Goal: Task Accomplishment & Management: Use online tool/utility

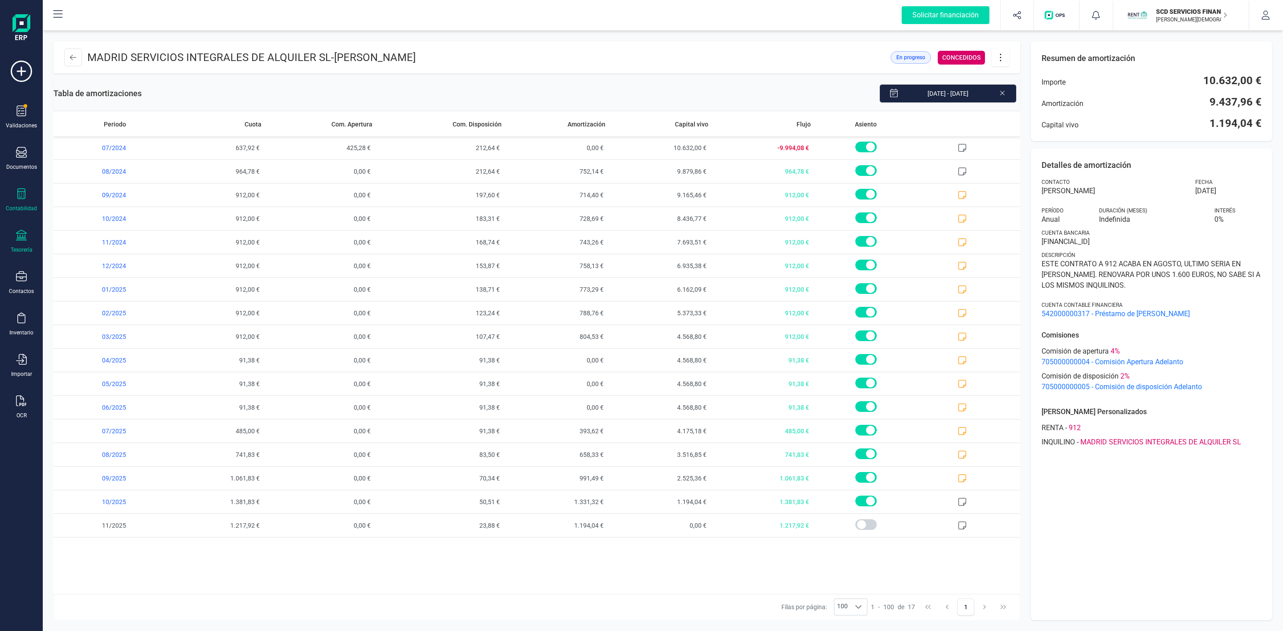
drag, startPoint x: 20, startPoint y: 223, endPoint x: 16, endPoint y: 237, distance: 14.0
click at [20, 223] on div "Validaciones Documentos Documentos Presupuestos Pedidos Albaranes Facturas Fact…" at bounding box center [22, 244] width 36 height 366
click at [16, 237] on icon at bounding box center [21, 235] width 11 height 11
click at [94, 214] on span "Remesas" at bounding box center [94, 210] width 49 height 11
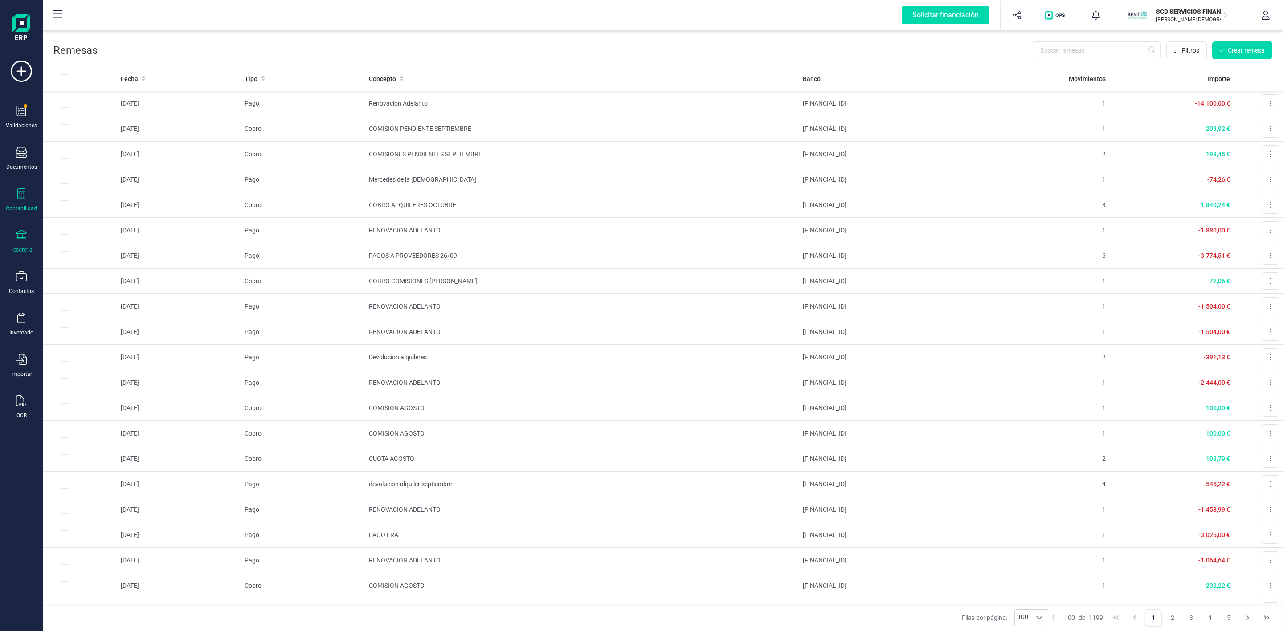
click at [23, 198] on icon at bounding box center [21, 193] width 8 height 11
click at [104, 227] on span "Préstamos" at bounding box center [96, 228] width 53 height 11
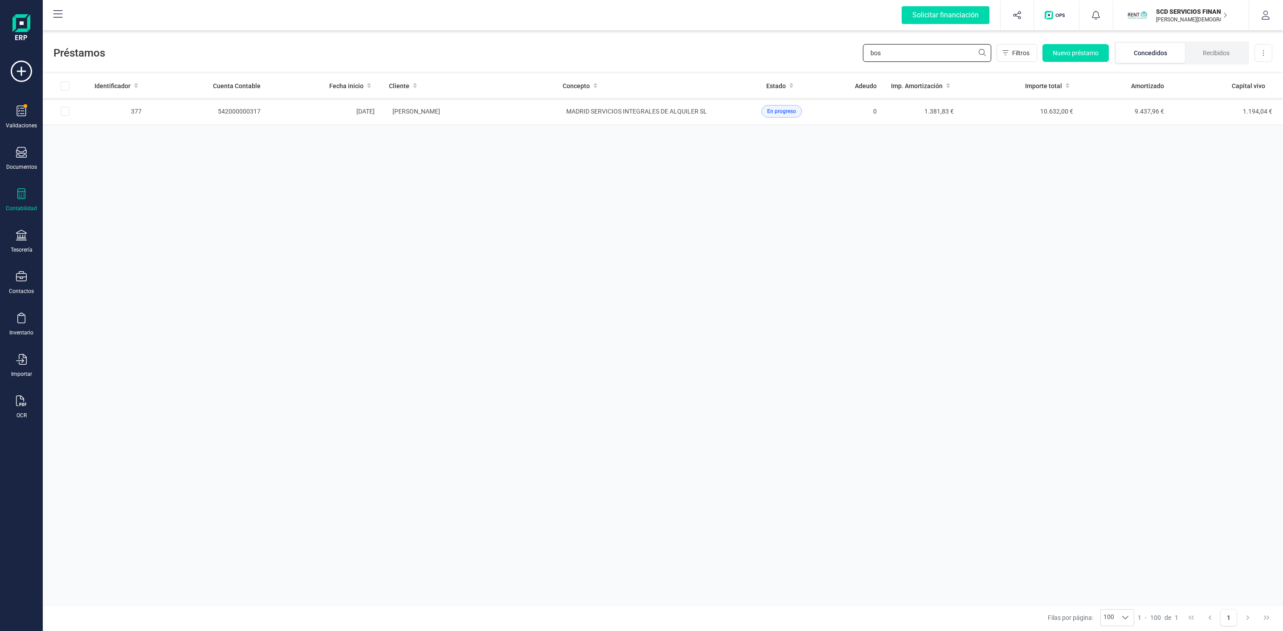
drag, startPoint x: 959, startPoint y: 53, endPoint x: 840, endPoint y: 53, distance: 119.0
click at [840, 53] on div "Préstamos bos Filtros Nuevo préstamo Concedidos Recibidos Descargar Excel" at bounding box center [663, 51] width 1241 height 41
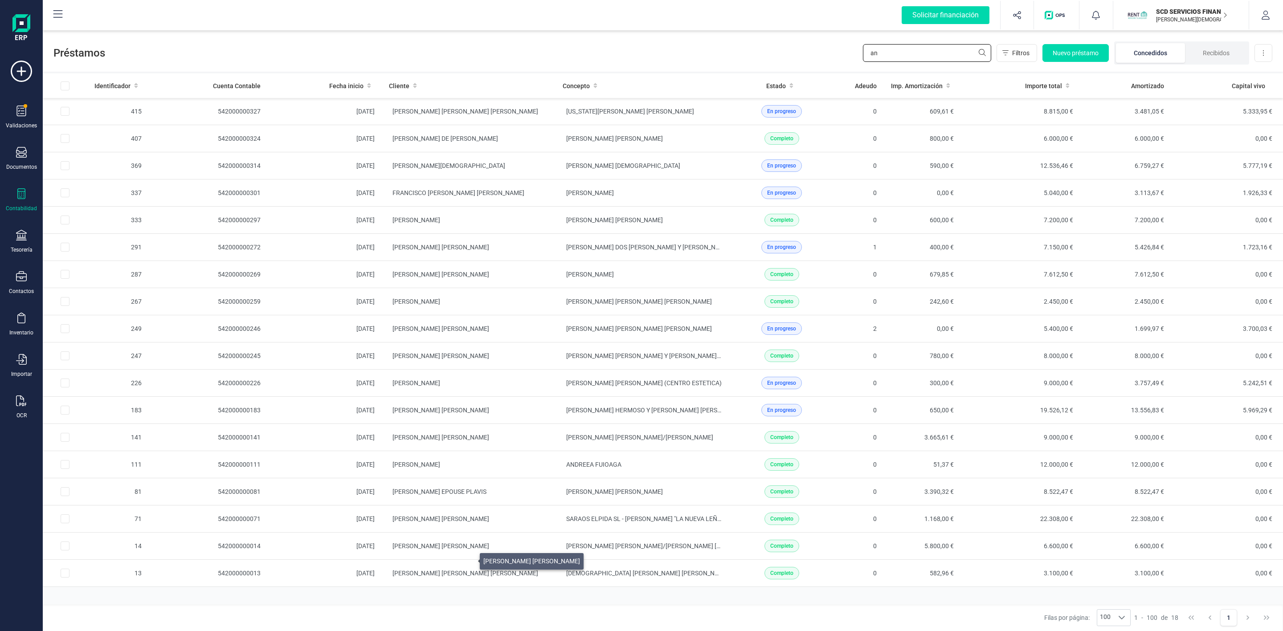
type input "a"
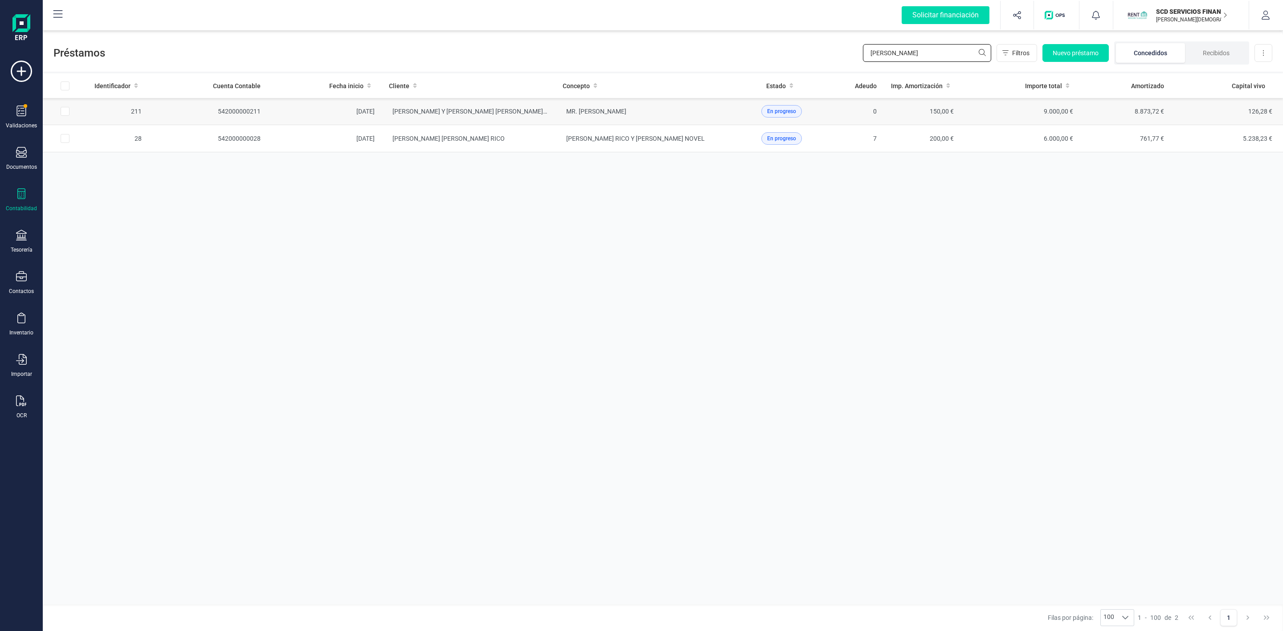
type input "[PERSON_NAME]"
click at [512, 122] on td "[PERSON_NAME] Y [PERSON_NAME] [PERSON_NAME] [PERSON_NAME]" at bounding box center [469, 111] width 174 height 27
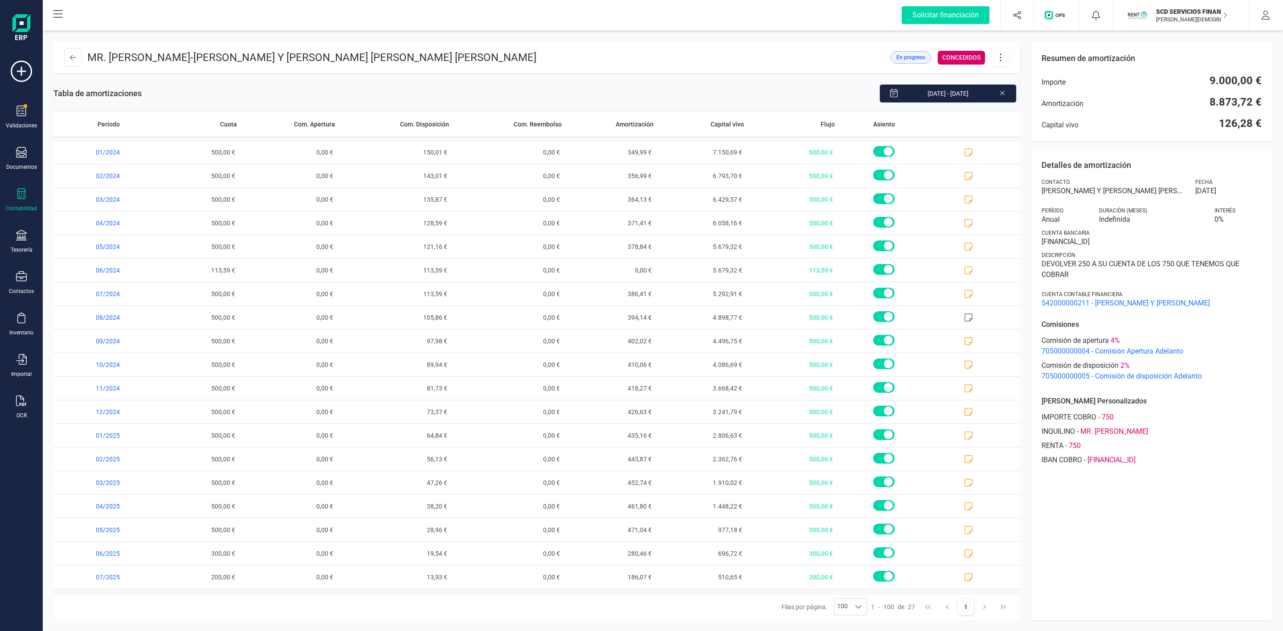
scroll to position [185, 0]
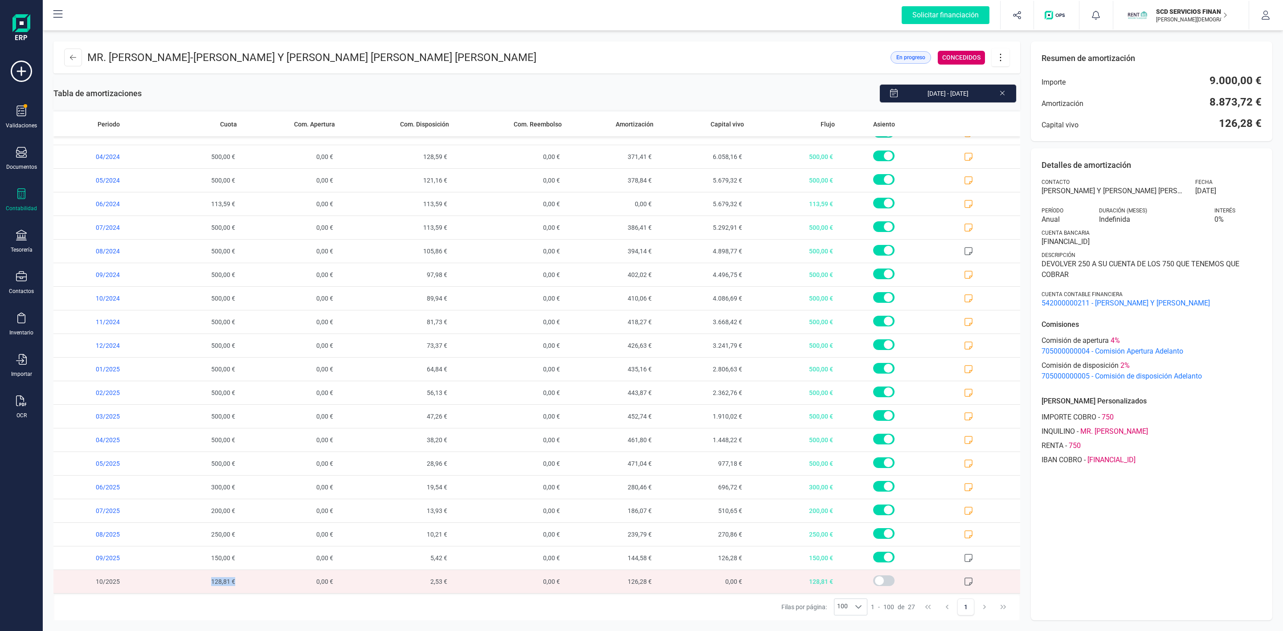
drag, startPoint x: 206, startPoint y: 585, endPoint x: 233, endPoint y: 586, distance: 26.8
click at [233, 586] on span "128,81 €" at bounding box center [195, 581] width 91 height 23
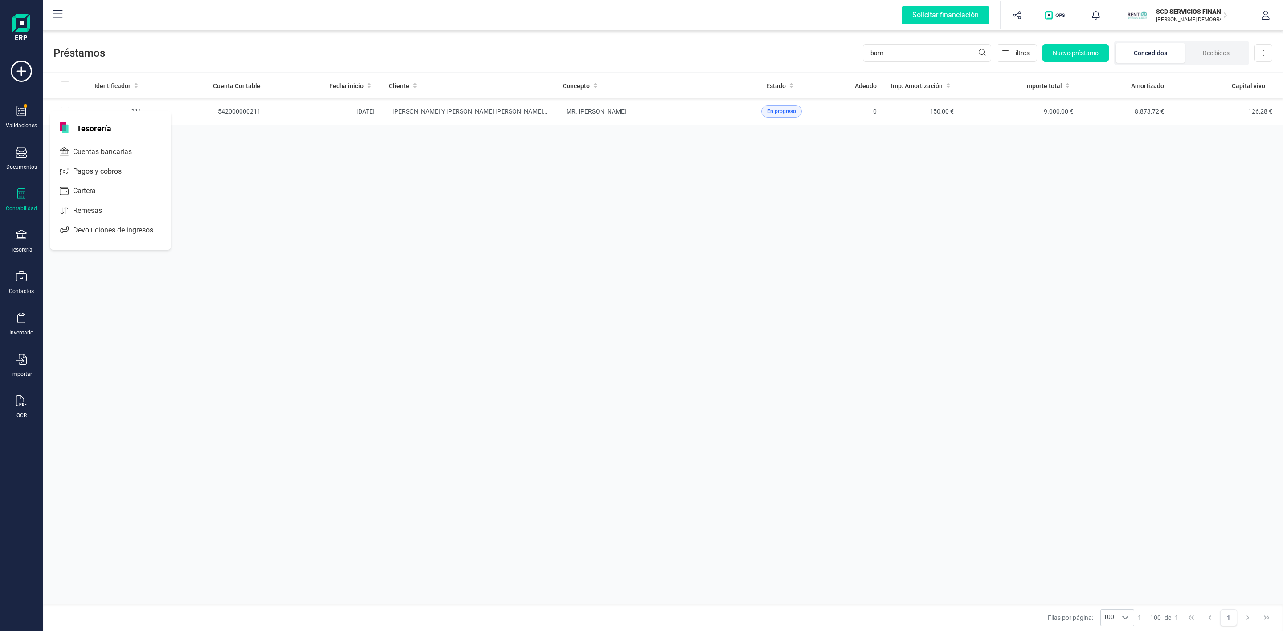
click at [11, 197] on div "Contabilidad" at bounding box center [22, 200] width 36 height 24
click at [96, 227] on span "Préstamos" at bounding box center [94, 228] width 53 height 11
drag, startPoint x: 934, startPoint y: 51, endPoint x: 863, endPoint y: 51, distance: 70.8
click at [864, 51] on input "barn" at bounding box center [927, 53] width 128 height 18
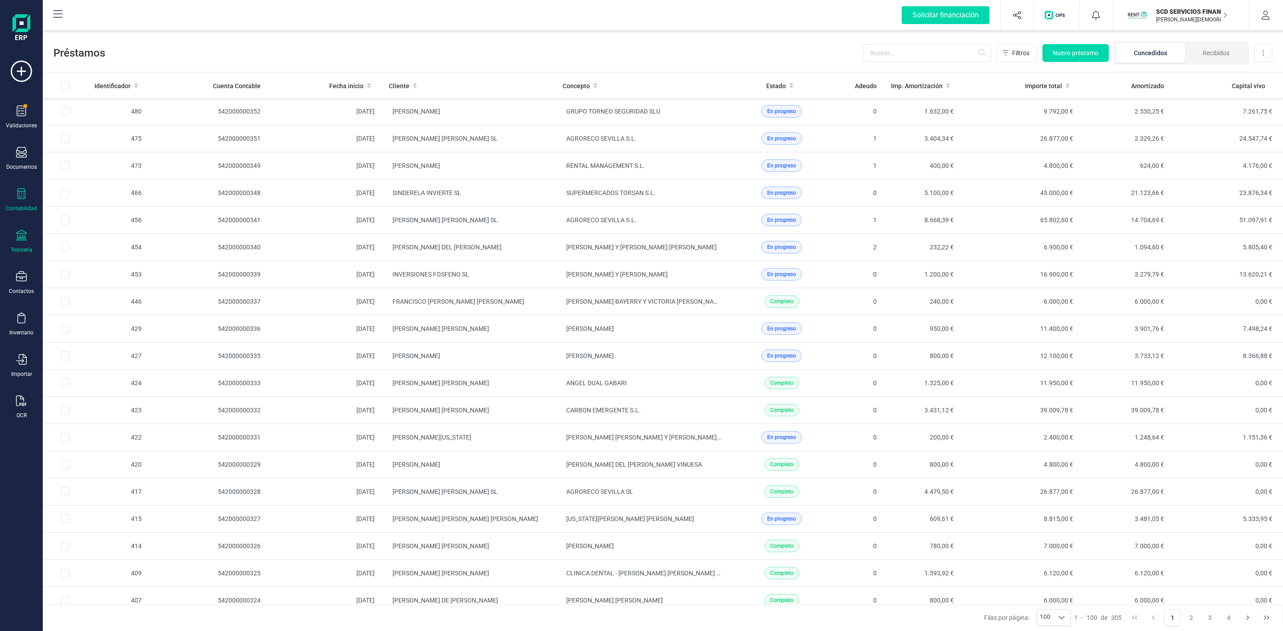
click at [20, 239] on icon at bounding box center [21, 235] width 11 height 11
click at [102, 154] on span "Cuentas bancarias" at bounding box center [109, 152] width 78 height 11
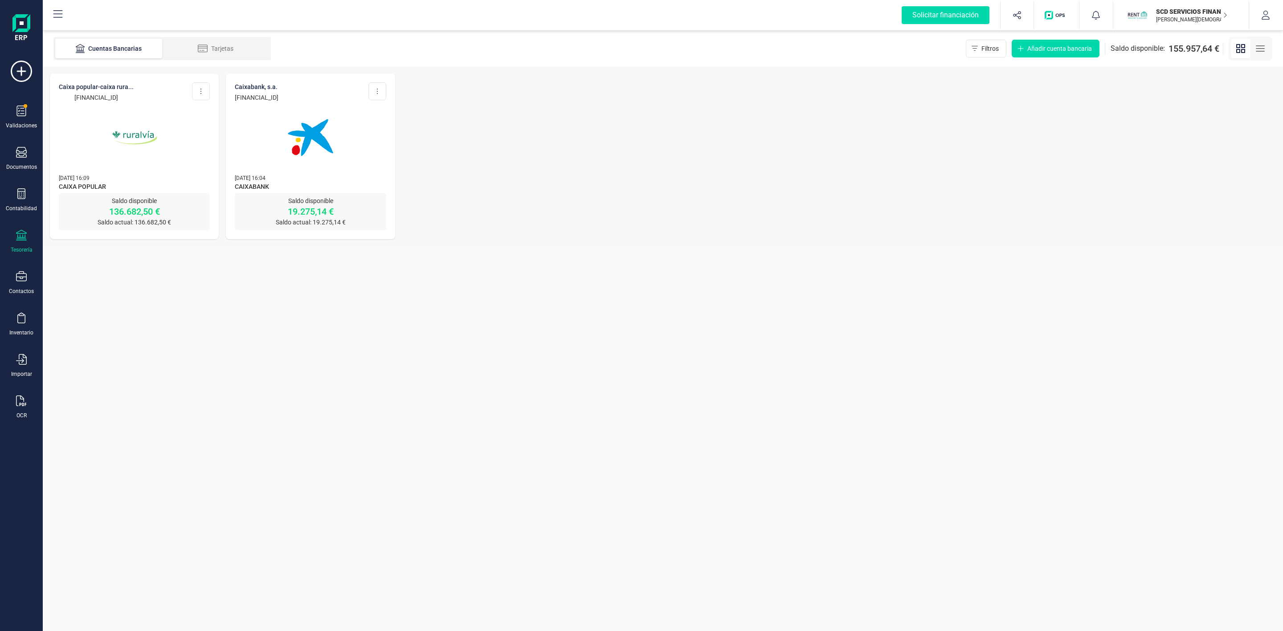
click at [129, 166] on img at bounding box center [134, 137] width 75 height 75
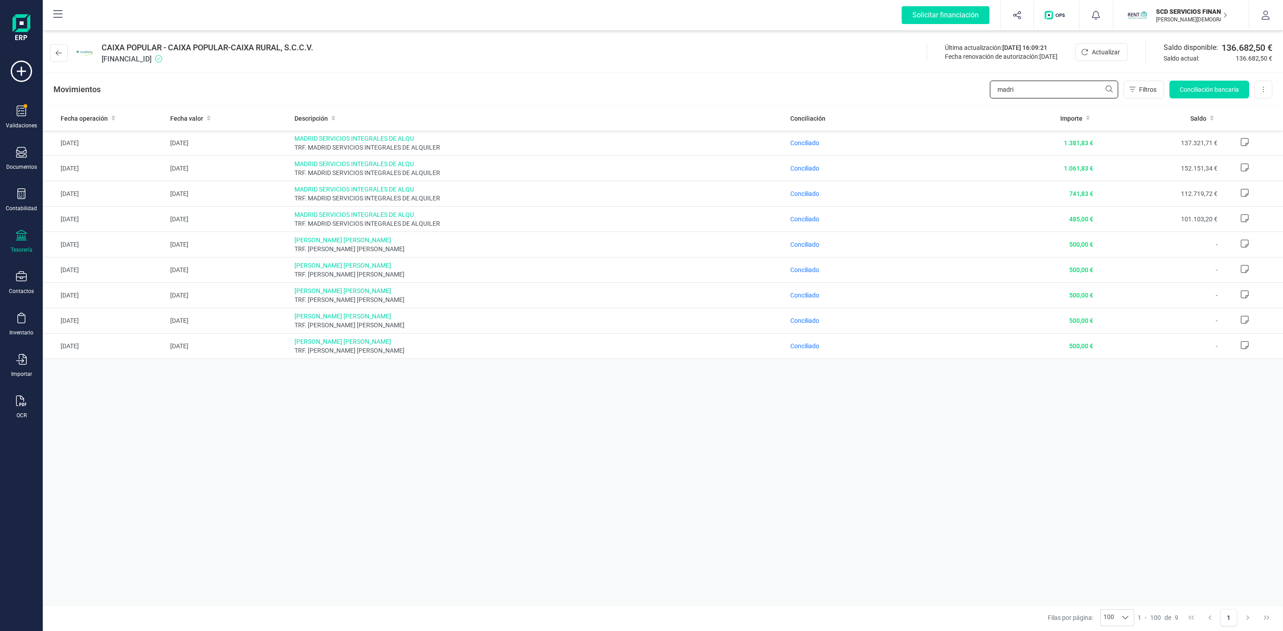
drag, startPoint x: 1026, startPoint y: 93, endPoint x: 987, endPoint y: 91, distance: 39.3
click at [987, 91] on div "Movimientos madri Filtros Conciliación bancaria Descargar Excel Eliminar cuenta" at bounding box center [663, 90] width 1241 height 32
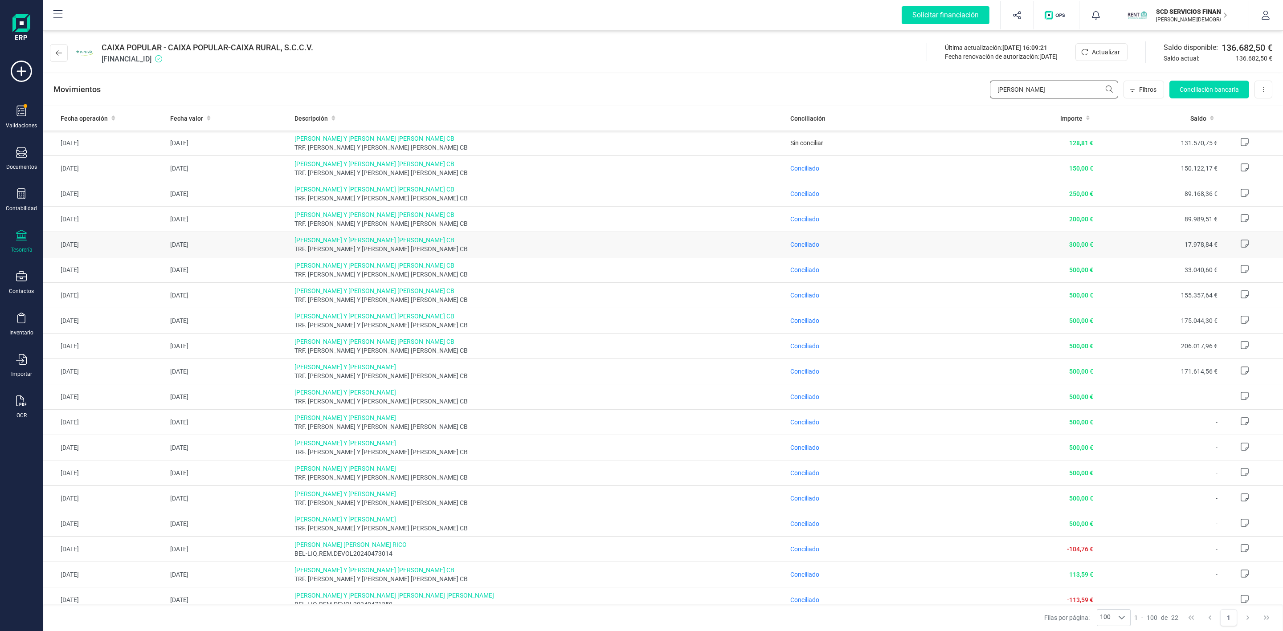
type input "[PERSON_NAME]"
click at [1186, 92] on span "Conciliación bancaria" at bounding box center [1209, 89] width 59 height 9
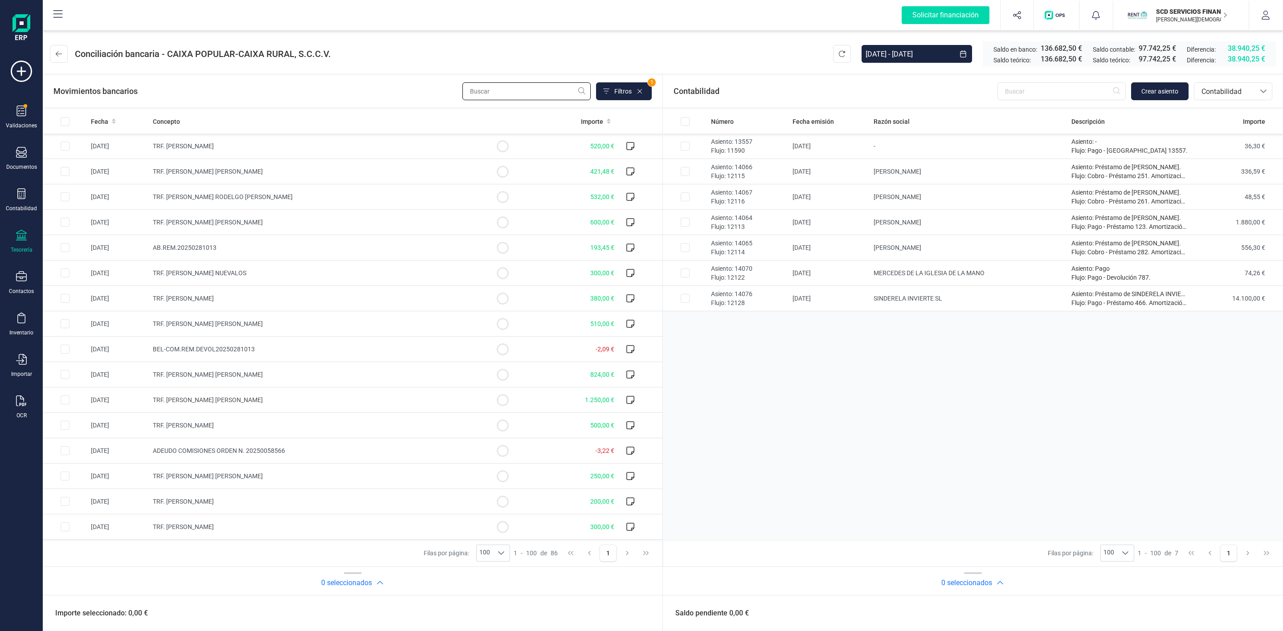
click at [563, 94] on input "text" at bounding box center [527, 91] width 128 height 18
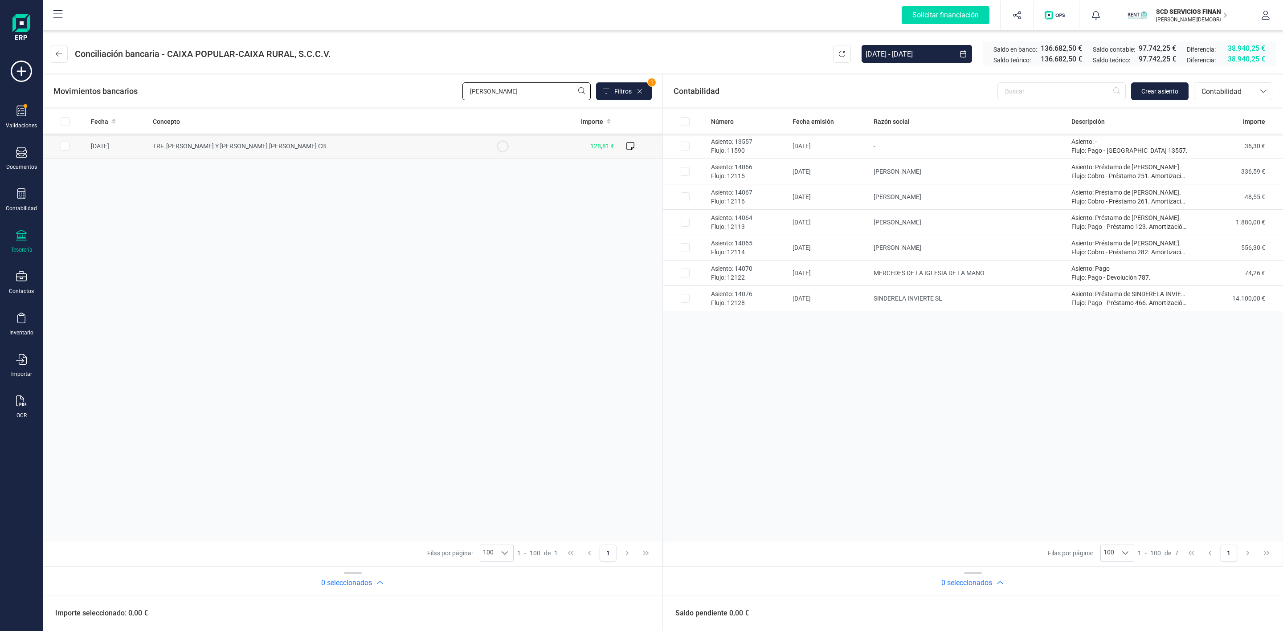
type input "[PERSON_NAME]"
click at [66, 146] on input "Row Selected 04736356-1c6a-4dd3-8807-e6d9a52d3722" at bounding box center [65, 146] width 9 height 9
checkbox input "true"
click at [1226, 91] on span "Contabilidad" at bounding box center [1224, 91] width 53 height 11
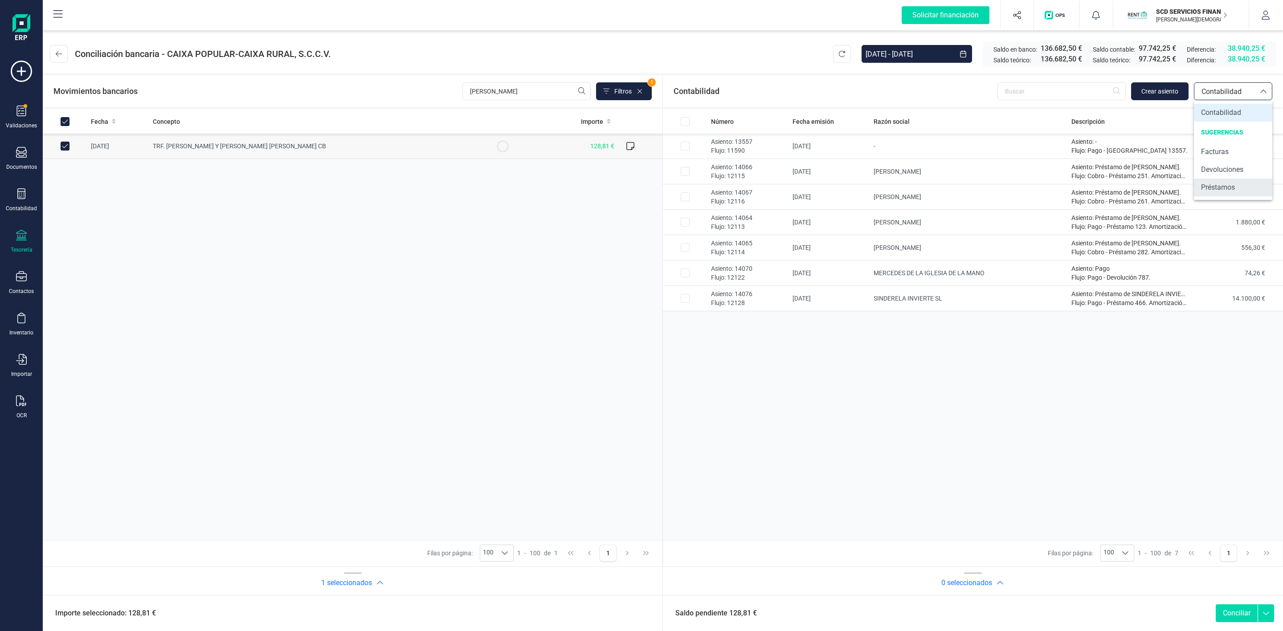
click at [1230, 185] on span "Préstamos" at bounding box center [1218, 187] width 34 height 11
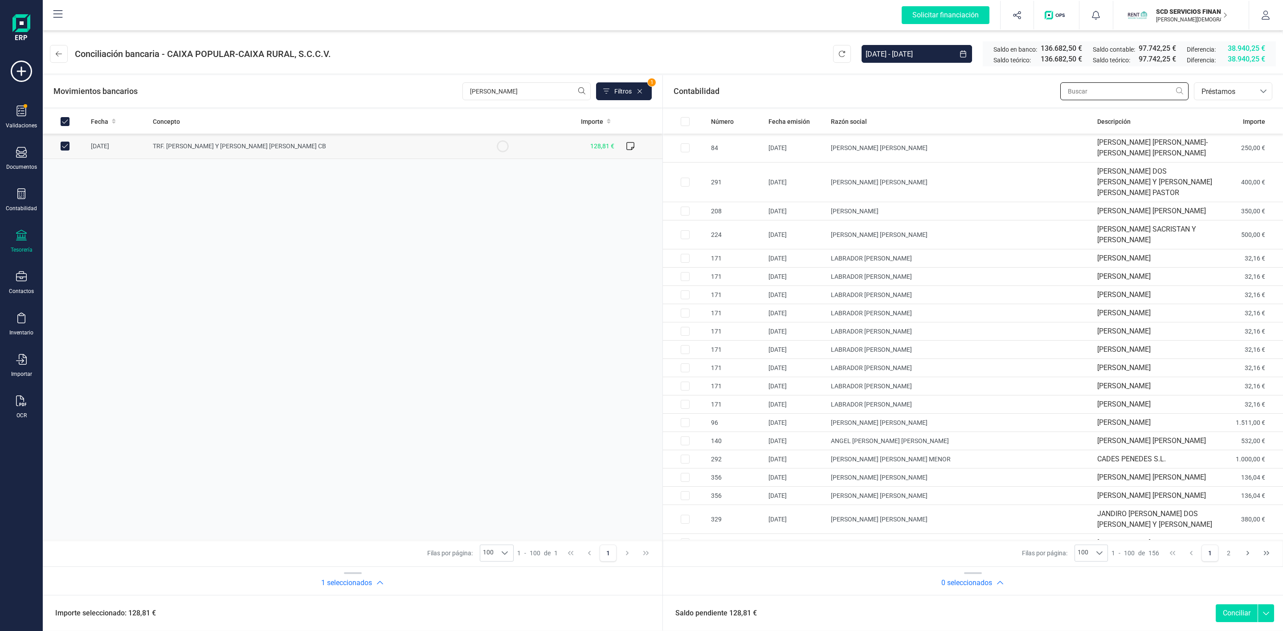
click at [1083, 93] on input "text" at bounding box center [1125, 91] width 128 height 18
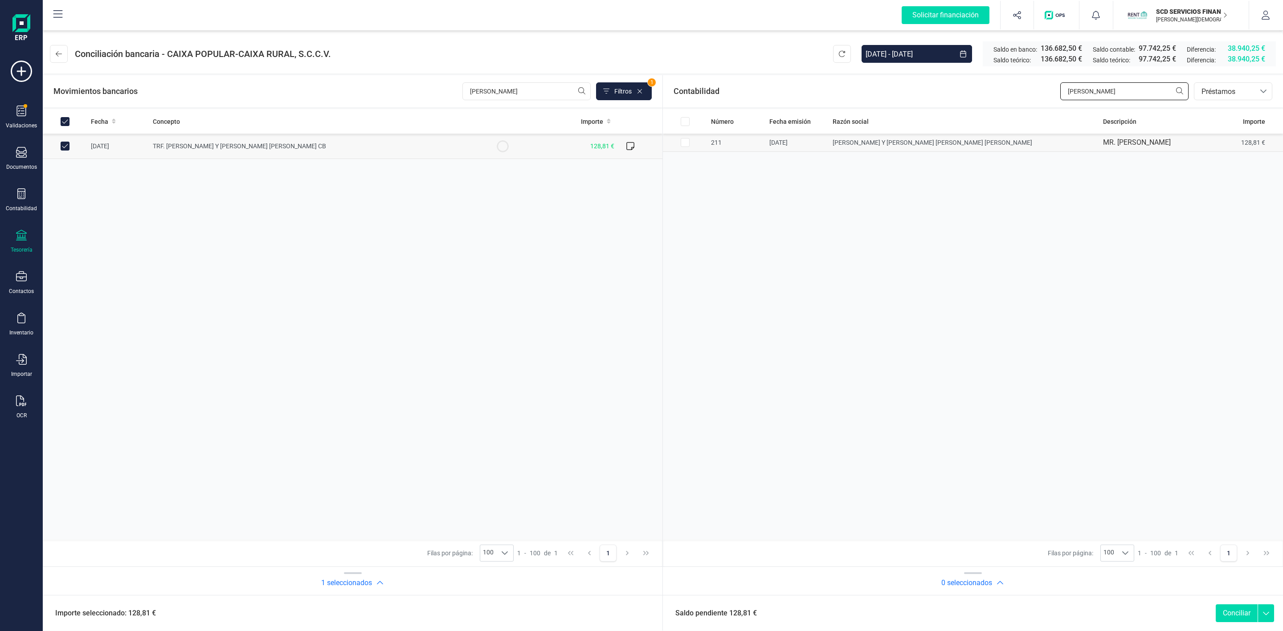
type input "[PERSON_NAME]"
click at [685, 145] on input "Row Selected be9fd9b2-dac0-4e58-960e-ba5ea80a038d" at bounding box center [685, 142] width 9 height 9
checkbox input "true"
click at [1234, 610] on button "Conciliar" at bounding box center [1237, 614] width 42 height 18
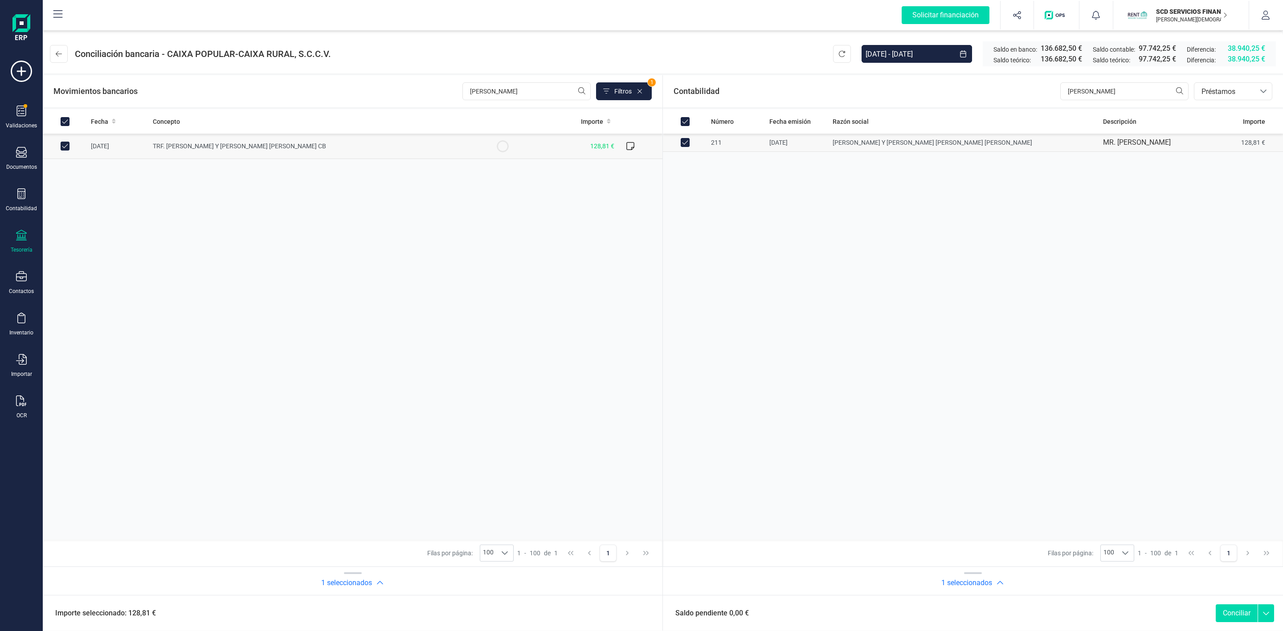
checkbox input "false"
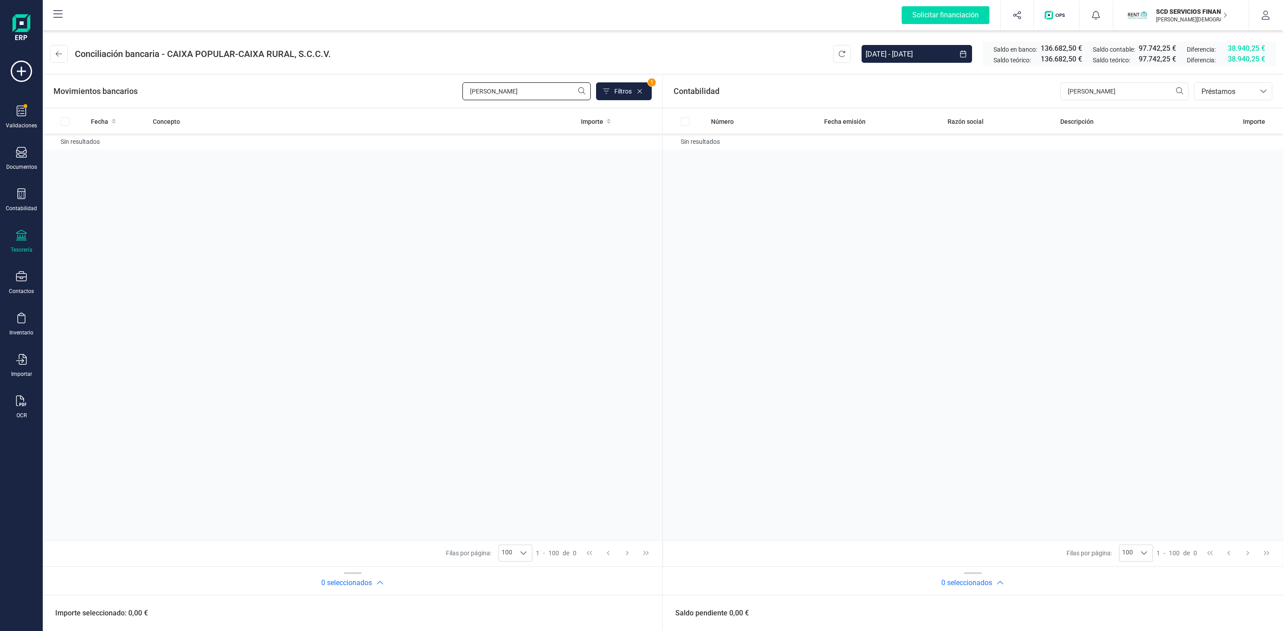
drag, startPoint x: 538, startPoint y: 87, endPoint x: 414, endPoint y: 98, distance: 123.9
click at [422, 98] on div "Movimientos bancarios juan car Filtros 1" at bounding box center [352, 91] width 598 height 18
type input "hele"
click at [1119, 87] on input "[PERSON_NAME]" at bounding box center [1125, 91] width 128 height 18
drag, startPoint x: 1119, startPoint y: 87, endPoint x: 1052, endPoint y: 89, distance: 66.9
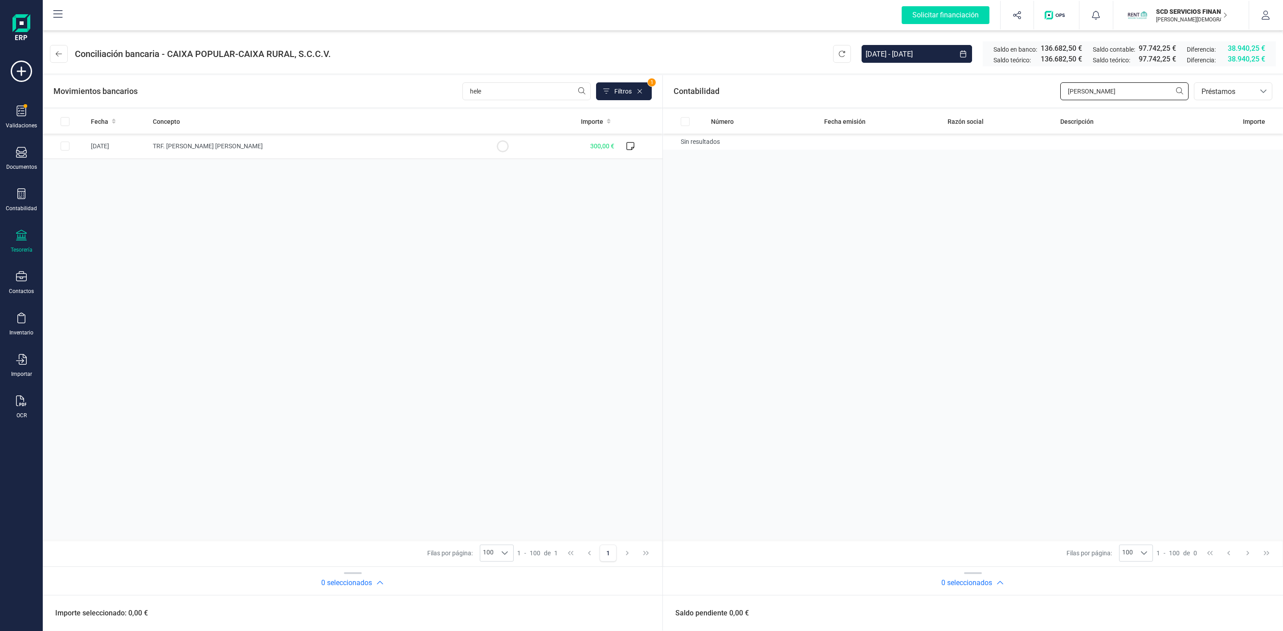
click at [1053, 89] on div "Contabilidad juan car bancos.conciliacion.modal.headerLoan bancos.conciliacion.…" at bounding box center [973, 91] width 620 height 32
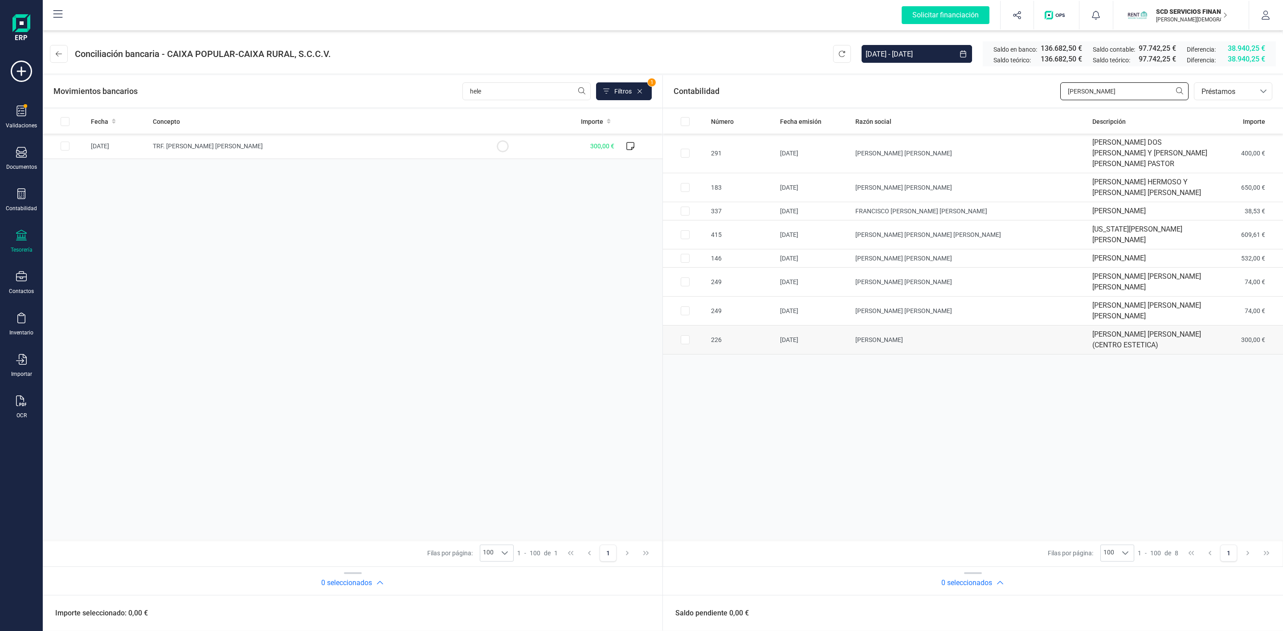
type input "[PERSON_NAME]"
click at [687, 336] on input "Row Selected a1230c6b-9d88-4b7a-a033-140ac9a3c5a4" at bounding box center [685, 340] width 9 height 9
checkbox input "true"
click at [67, 149] on input "Row Selected 399f940a-d16b-4c45-94ef-9f4a1eb42c12" at bounding box center [65, 146] width 9 height 9
checkbox input "true"
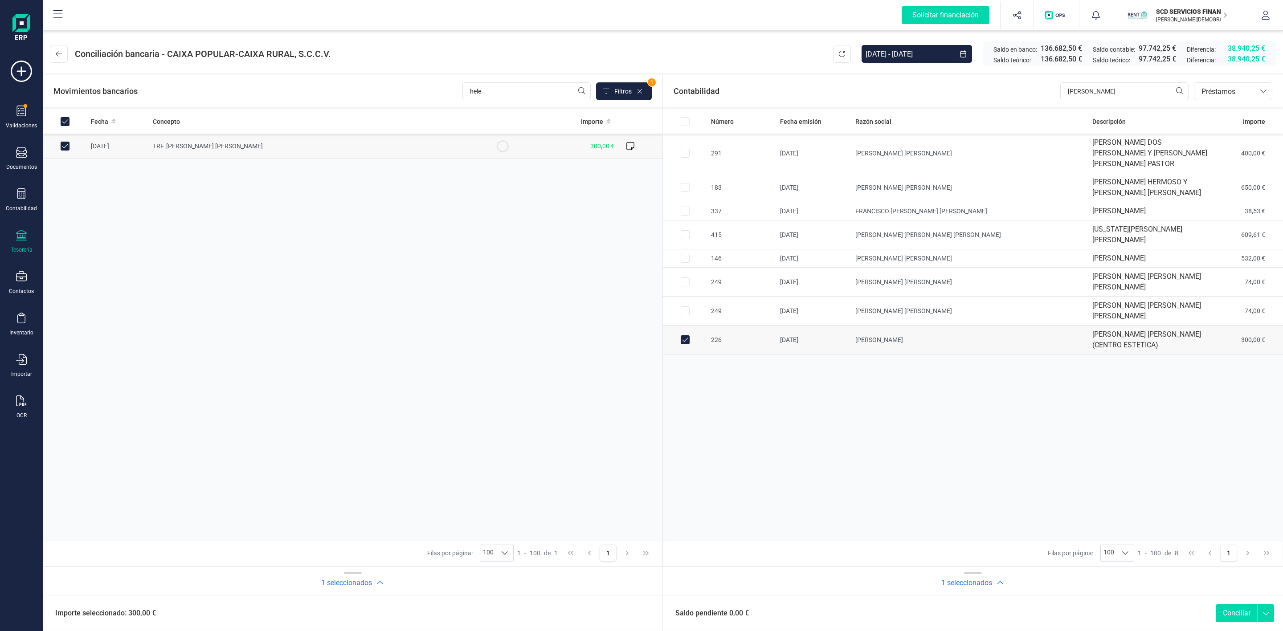
click at [1251, 615] on button "Conciliar" at bounding box center [1237, 614] width 42 height 18
checkbox input "false"
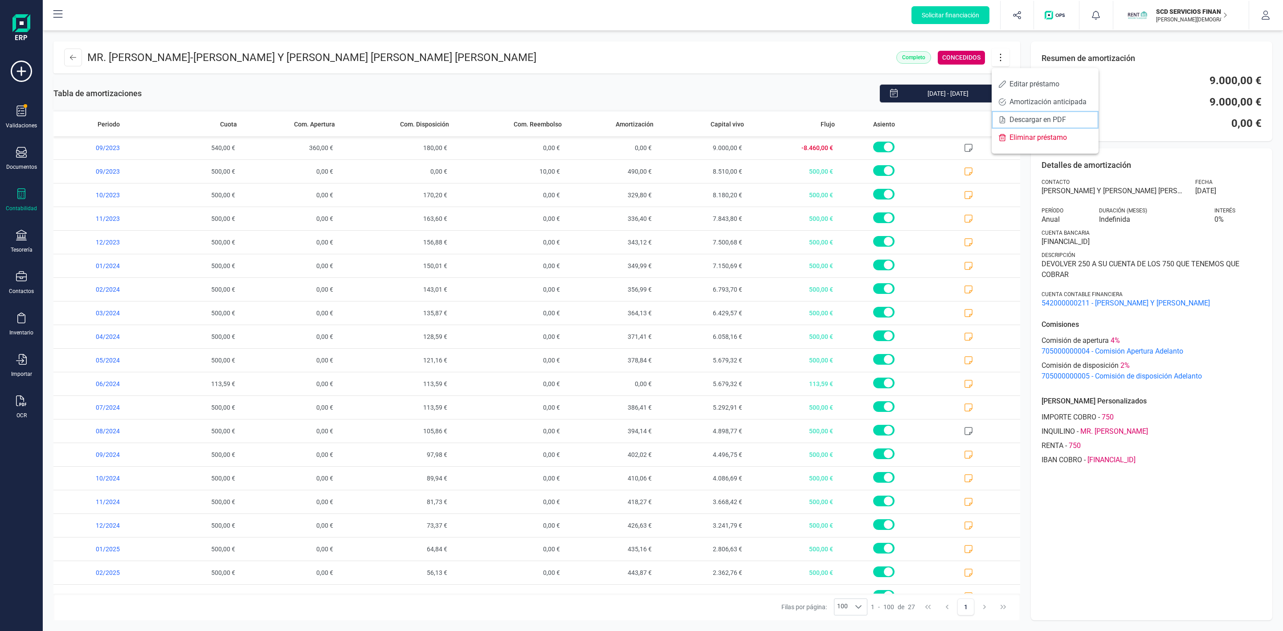
drag, startPoint x: 1046, startPoint y: 122, endPoint x: 1198, endPoint y: 222, distance: 182.4
click at [1046, 122] on span "Descargar en PDF" at bounding box center [1051, 119] width 82 height 7
click at [1003, 59] on icon at bounding box center [1000, 58] width 17 height 10
click at [67, 59] on button at bounding box center [73, 58] width 18 height 18
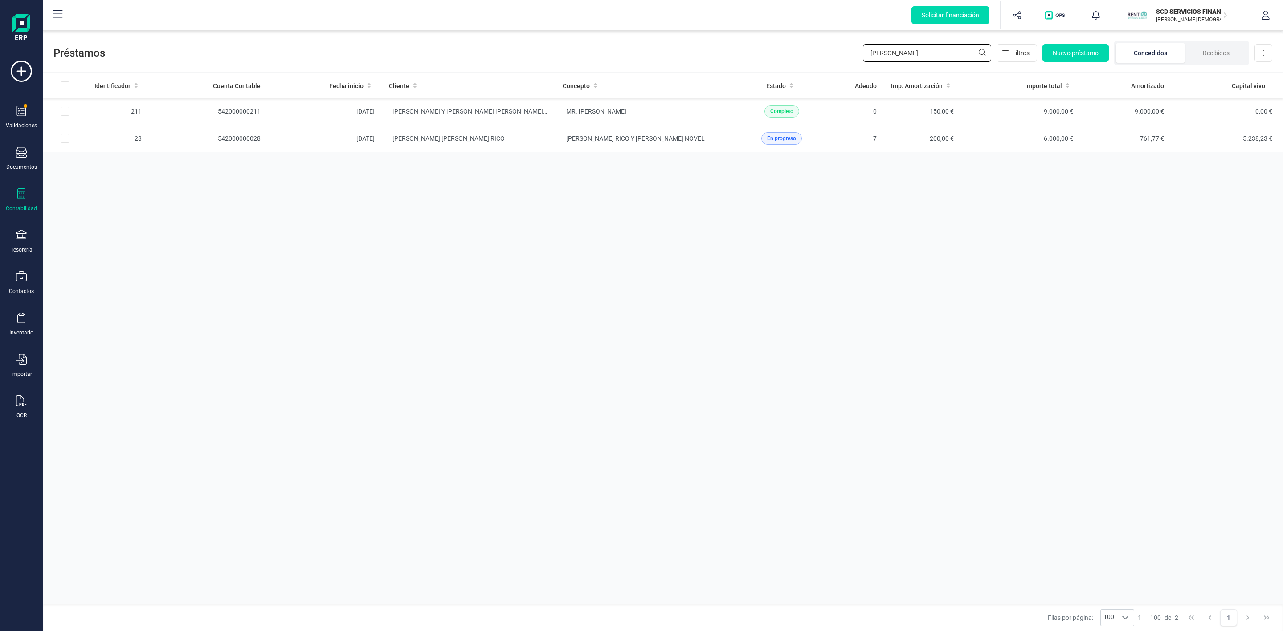
click at [830, 58] on div "Préstamos [PERSON_NAME] car Filtros Nuevo préstamo Concedidos Recibidos Descarg…" at bounding box center [663, 51] width 1241 height 41
type input "[PERSON_NAME]"
click at [556, 121] on td "[PERSON_NAME] [PERSON_NAME] (CENTRO ESTETICA)" at bounding box center [643, 111] width 174 height 27
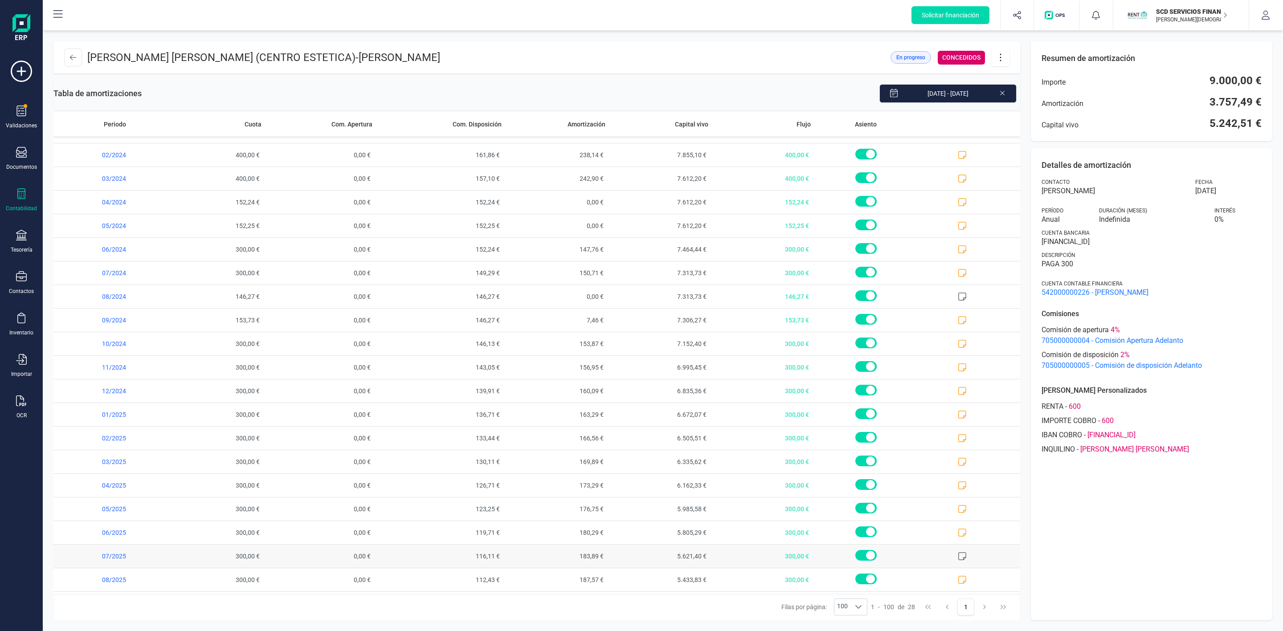
scroll to position [209, 0]
click at [958, 512] on icon at bounding box center [962, 511] width 9 height 9
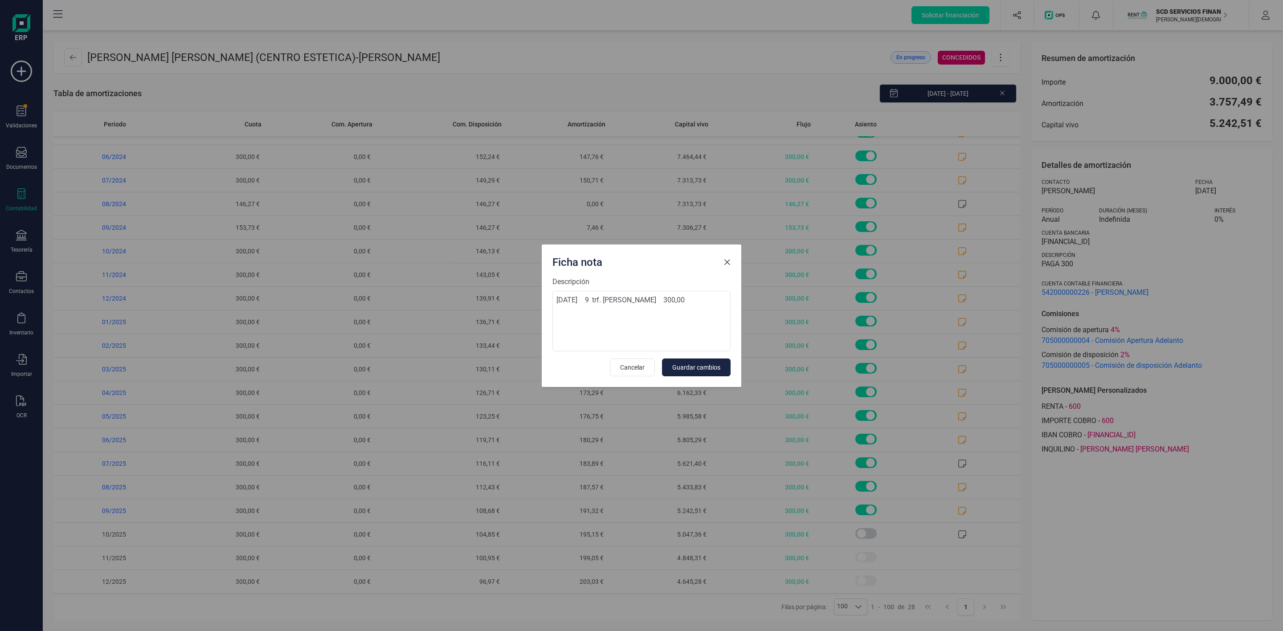
click at [726, 260] on span "Close" at bounding box center [727, 262] width 7 height 7
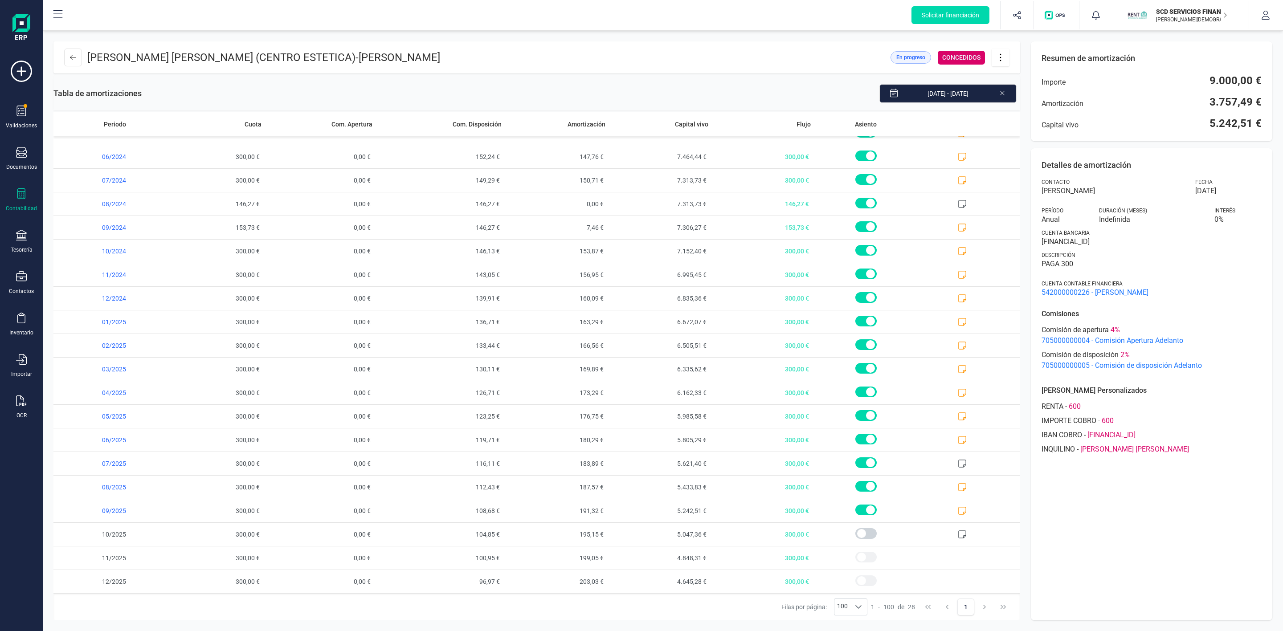
click at [17, 201] on div at bounding box center [21, 194] width 11 height 13
click at [95, 221] on div "Préstamos" at bounding box center [104, 228] width 105 height 18
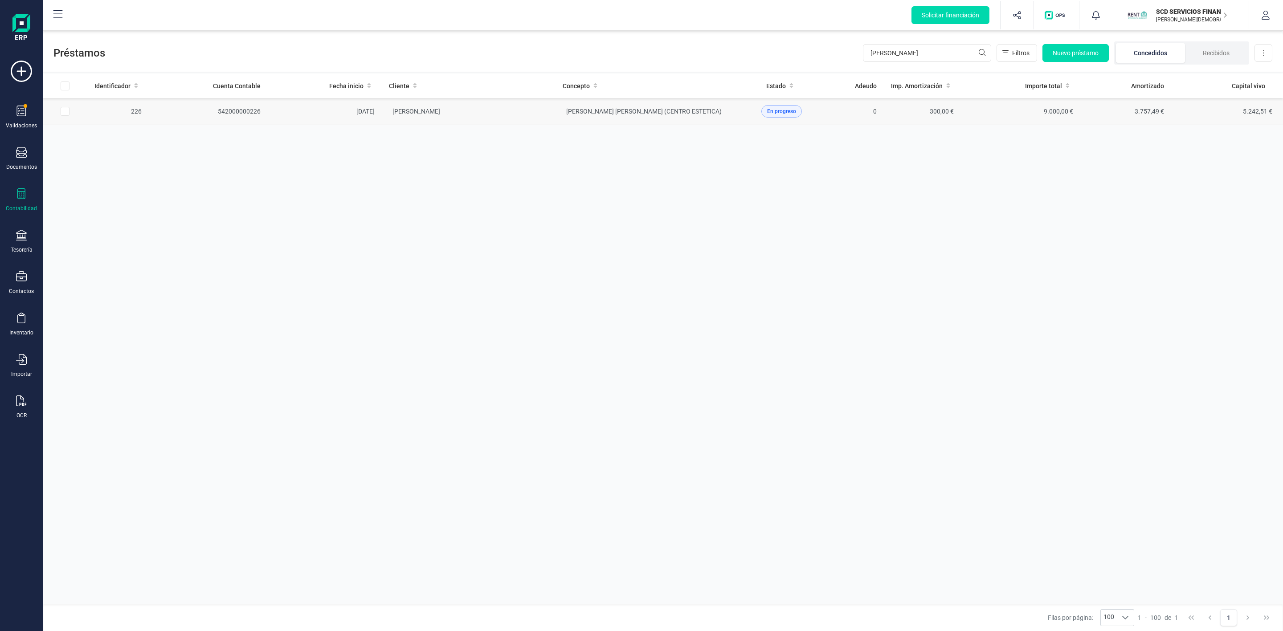
click at [519, 119] on td "[PERSON_NAME]" at bounding box center [469, 111] width 174 height 27
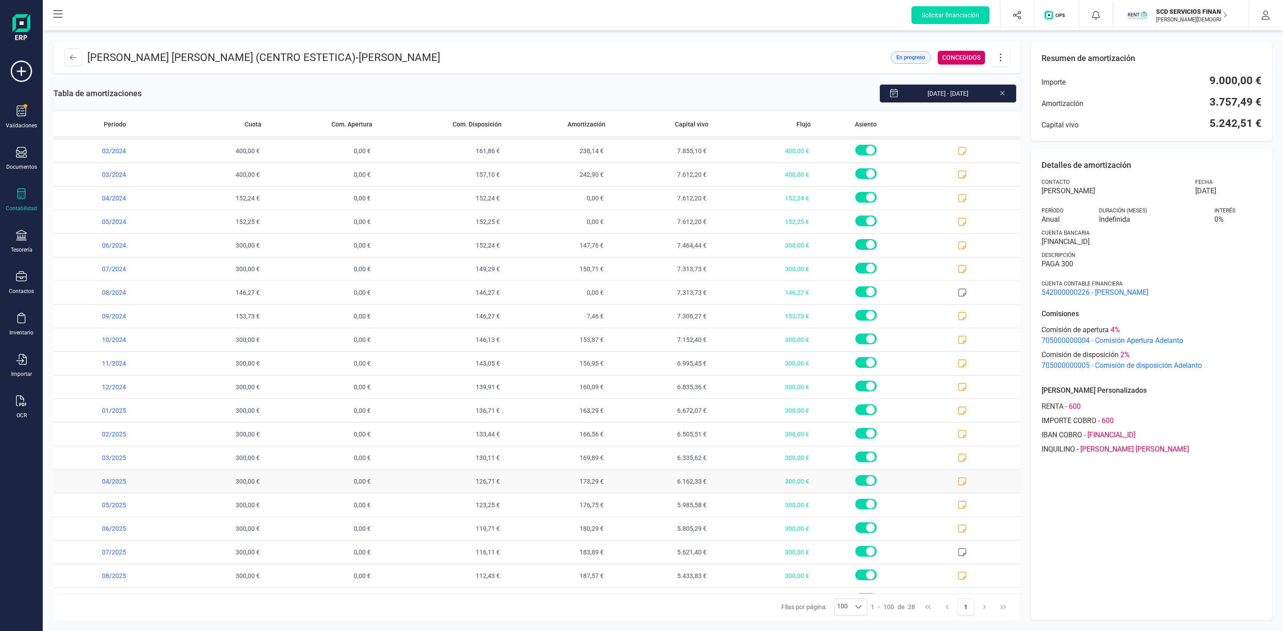
scroll to position [209, 0]
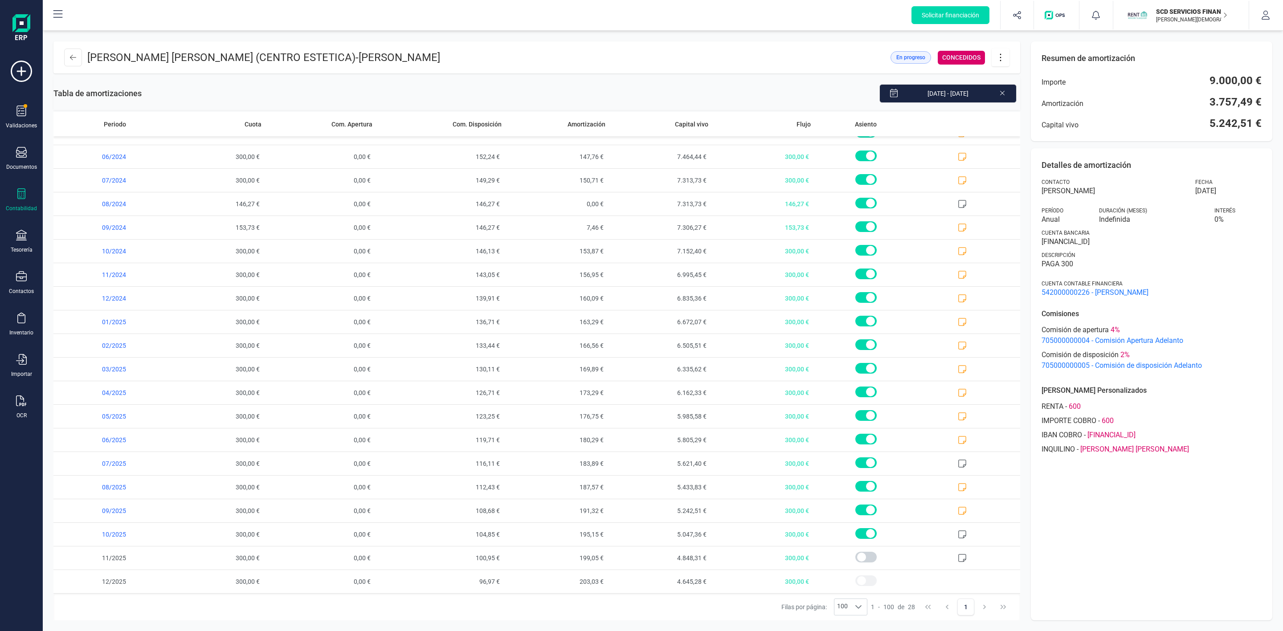
click at [1001, 60] on icon at bounding box center [1000, 58] width 17 height 10
click at [1046, 118] on span "Descargar en PDF" at bounding box center [1051, 119] width 82 height 7
click at [1003, 61] on icon at bounding box center [1000, 58] width 17 height 10
click at [1008, 115] on link "Descargar en PDF" at bounding box center [1045, 120] width 107 height 18
